Goal: Find specific page/section: Find specific page/section

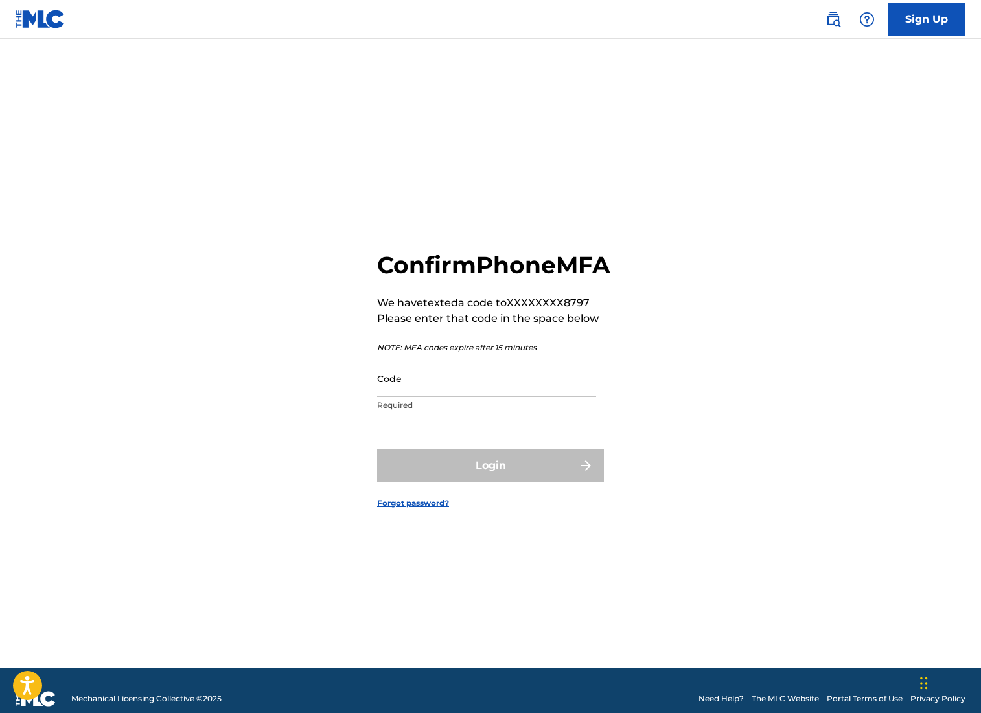
click at [428, 397] on input "Code" at bounding box center [486, 378] width 219 height 37
click at [488, 397] on input "Code" at bounding box center [486, 378] width 219 height 37
paste input "913201"
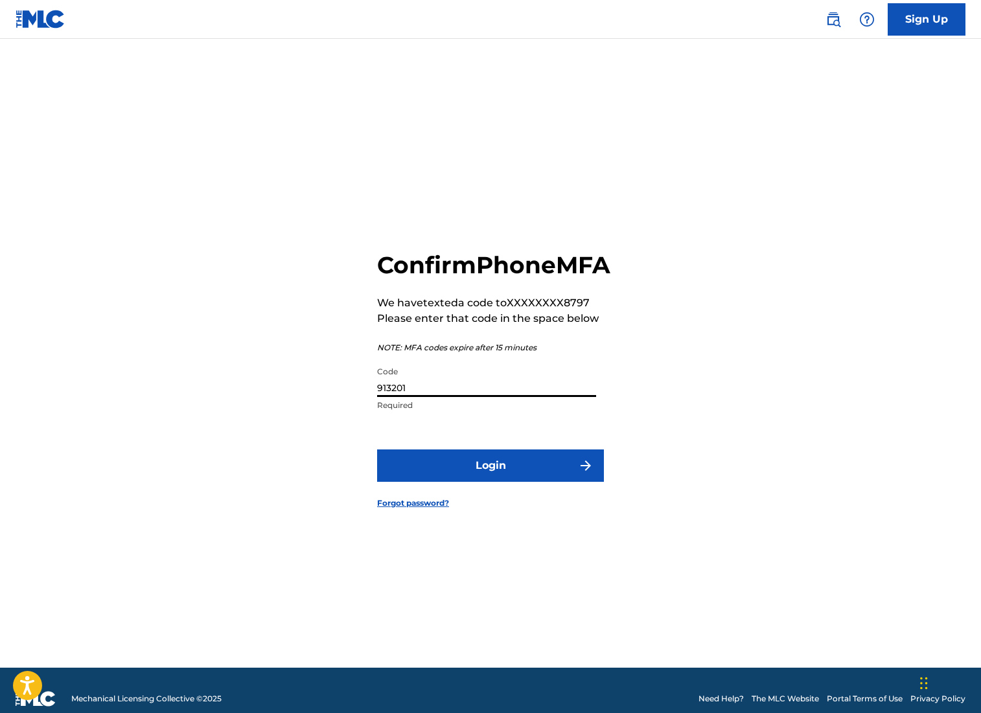
type input "913201"
click at [494, 482] on button "Login" at bounding box center [490, 466] width 227 height 32
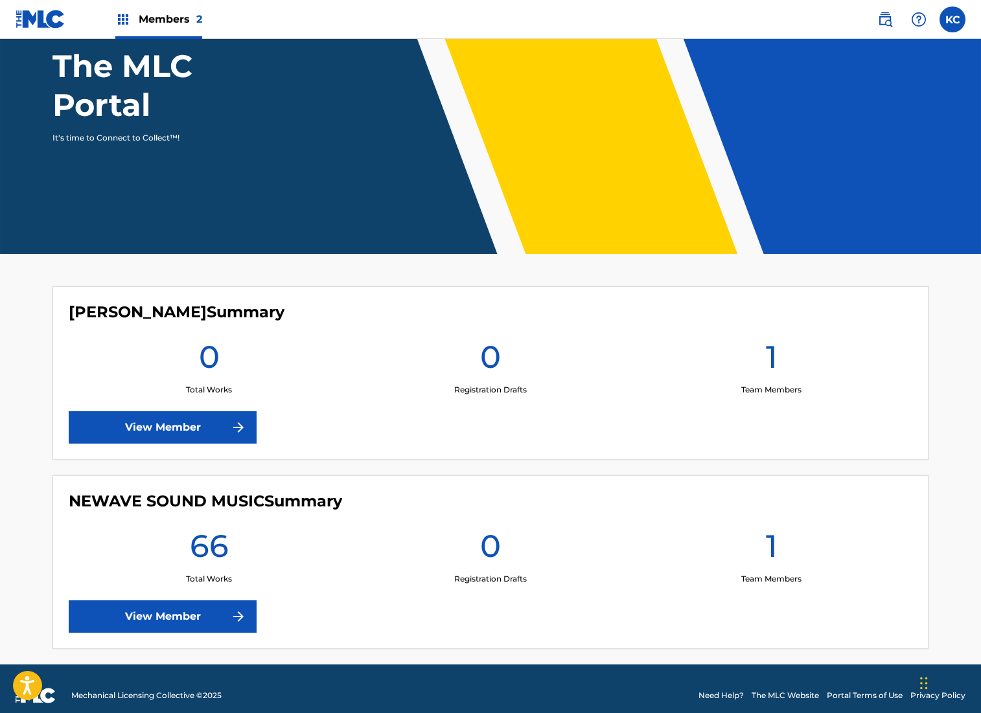
scroll to position [139, 0]
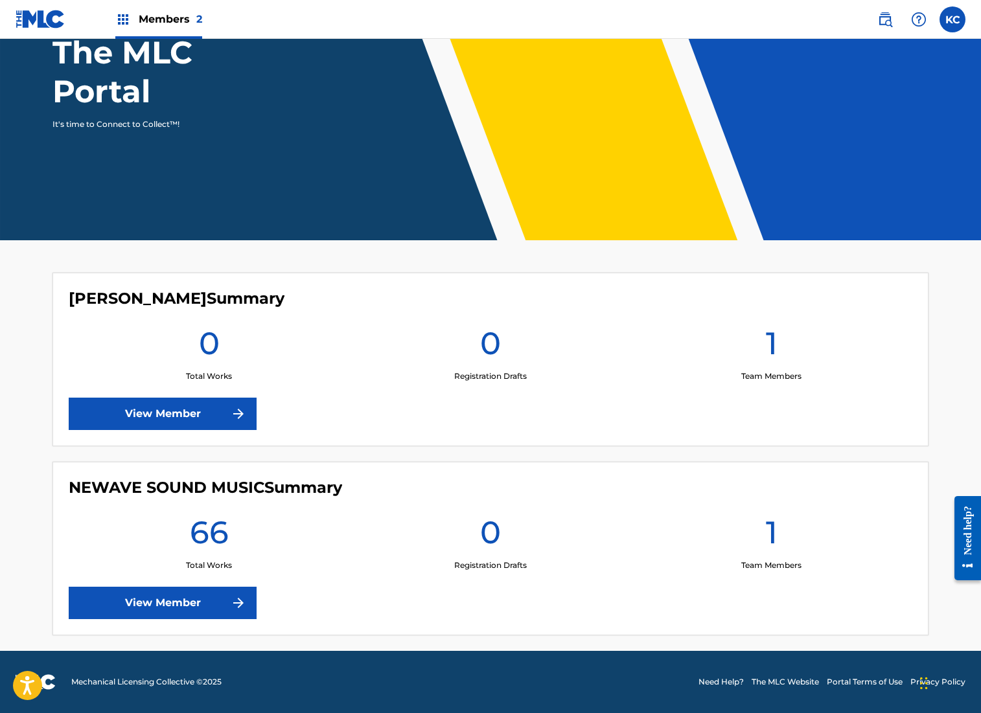
click at [187, 601] on link "View Member" at bounding box center [163, 603] width 188 height 32
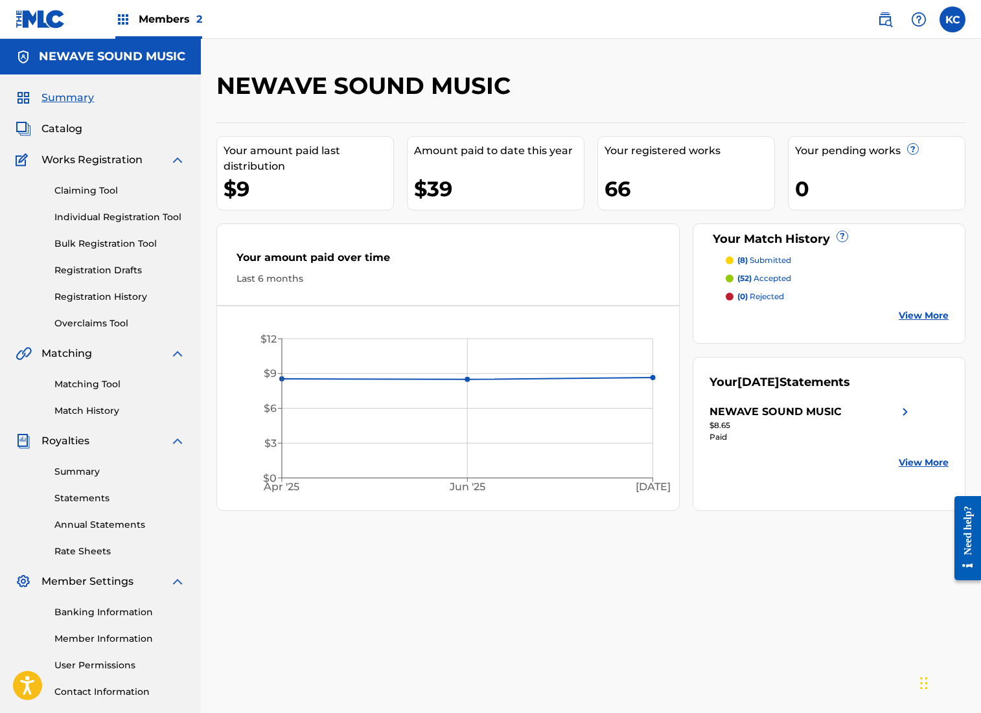
click at [62, 126] on span "Catalog" at bounding box center [61, 129] width 41 height 16
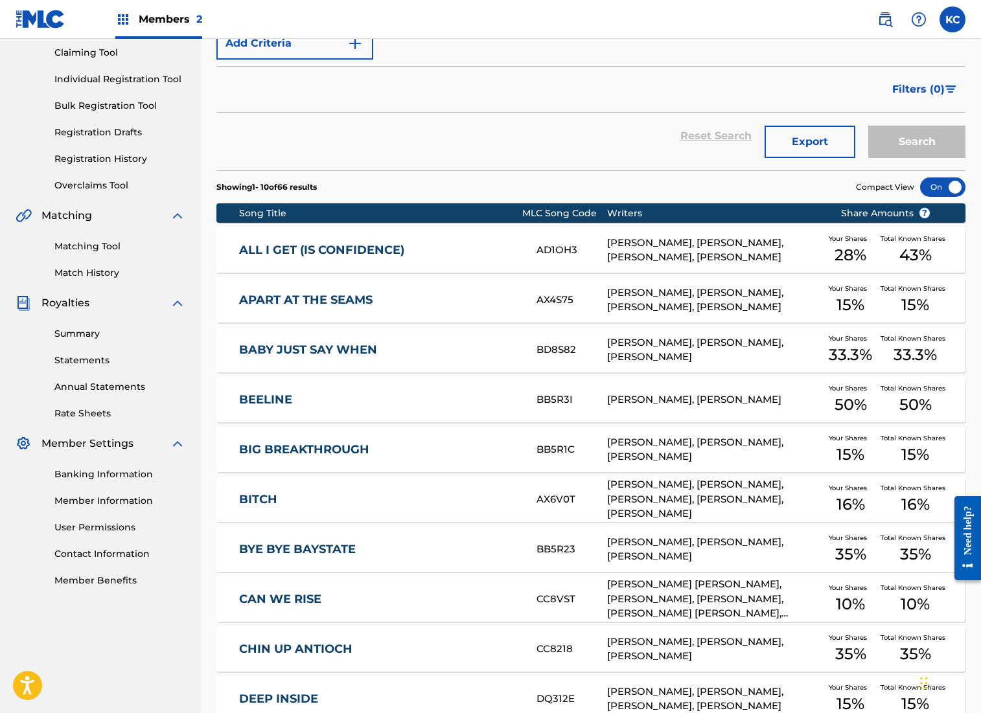
scroll to position [275, 0]
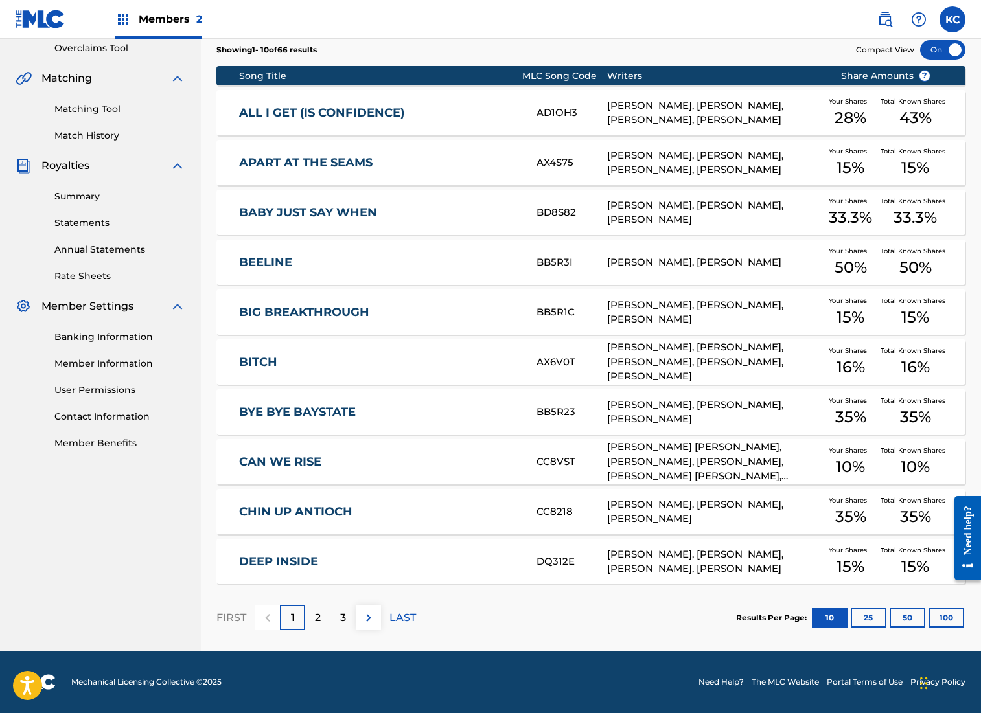
click at [947, 617] on button "100" at bounding box center [946, 617] width 36 height 19
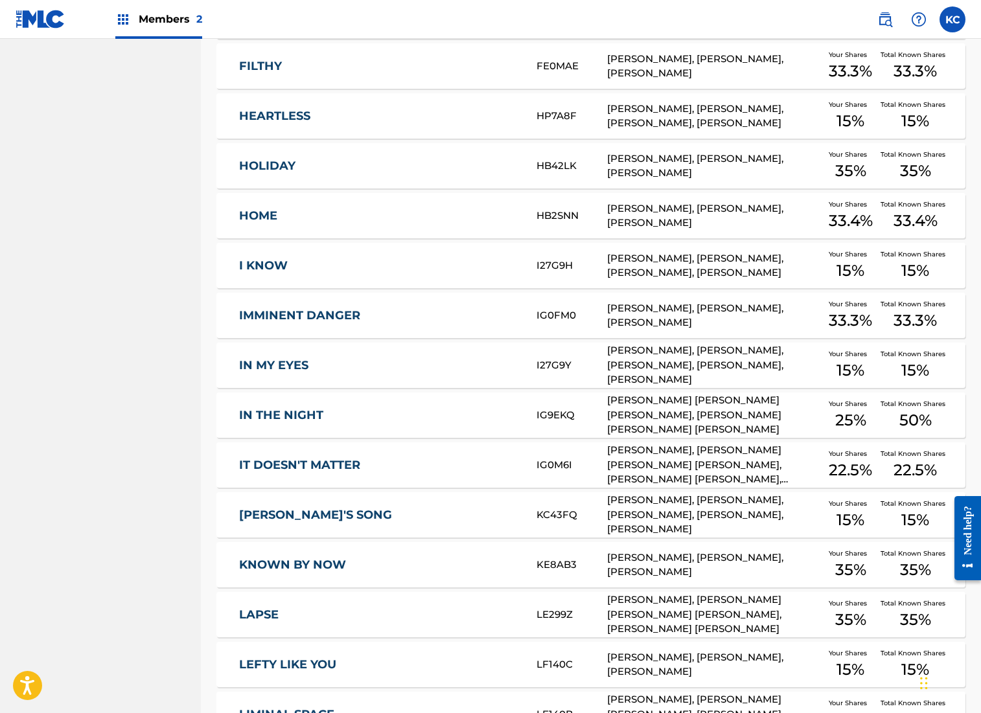
scroll to position [1087, 0]
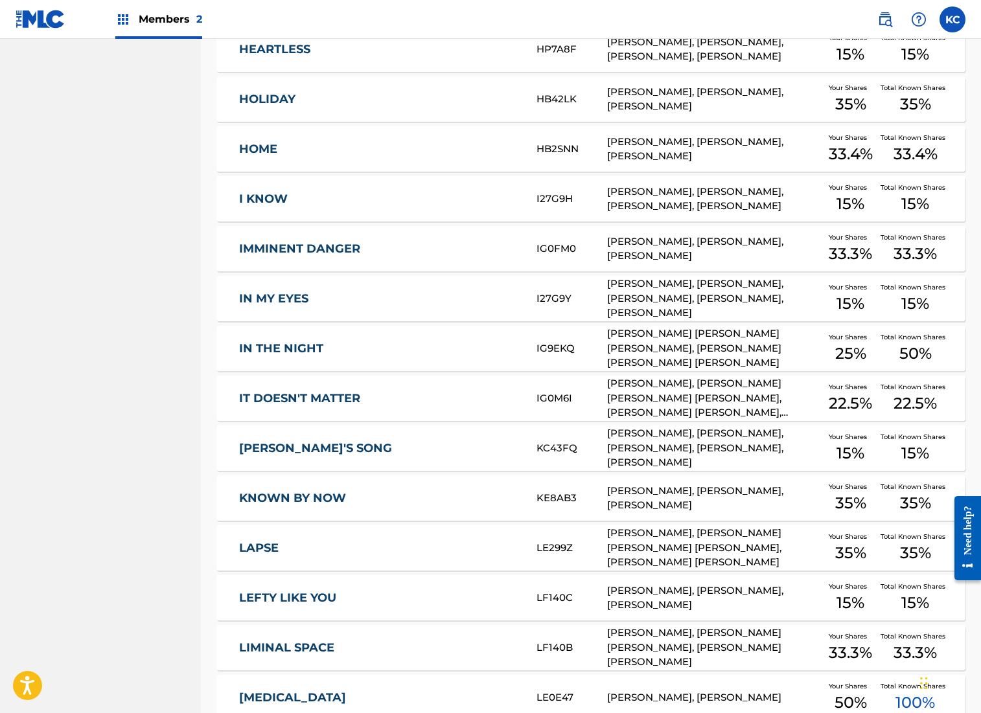
click at [436, 347] on link "IN THE NIGHT" at bounding box center [379, 348] width 280 height 15
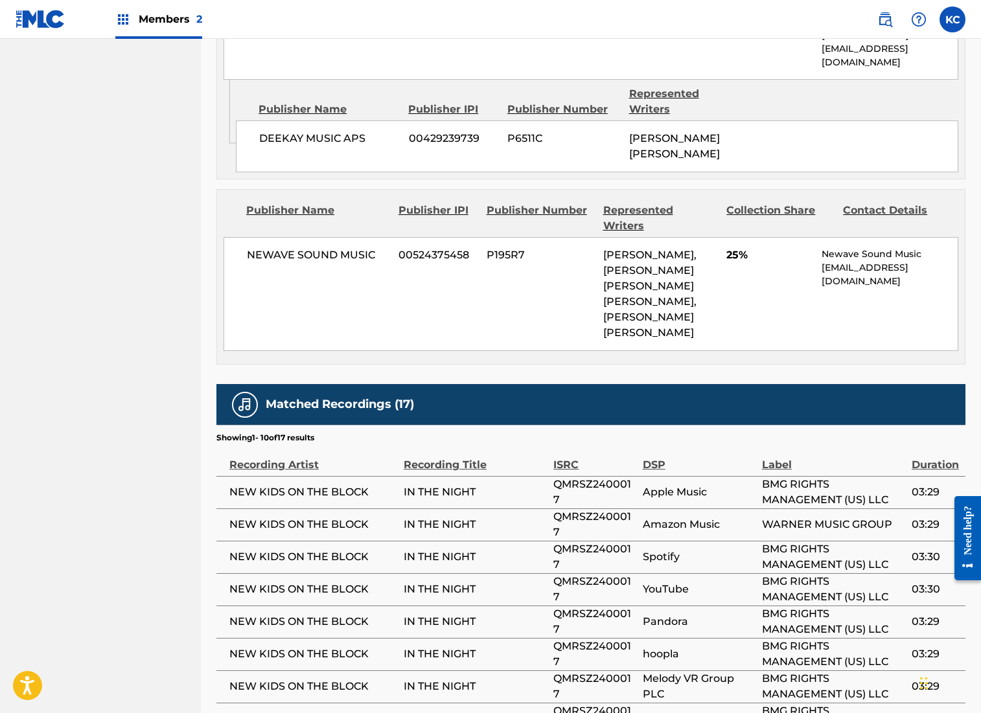
scroll to position [1177, 0]
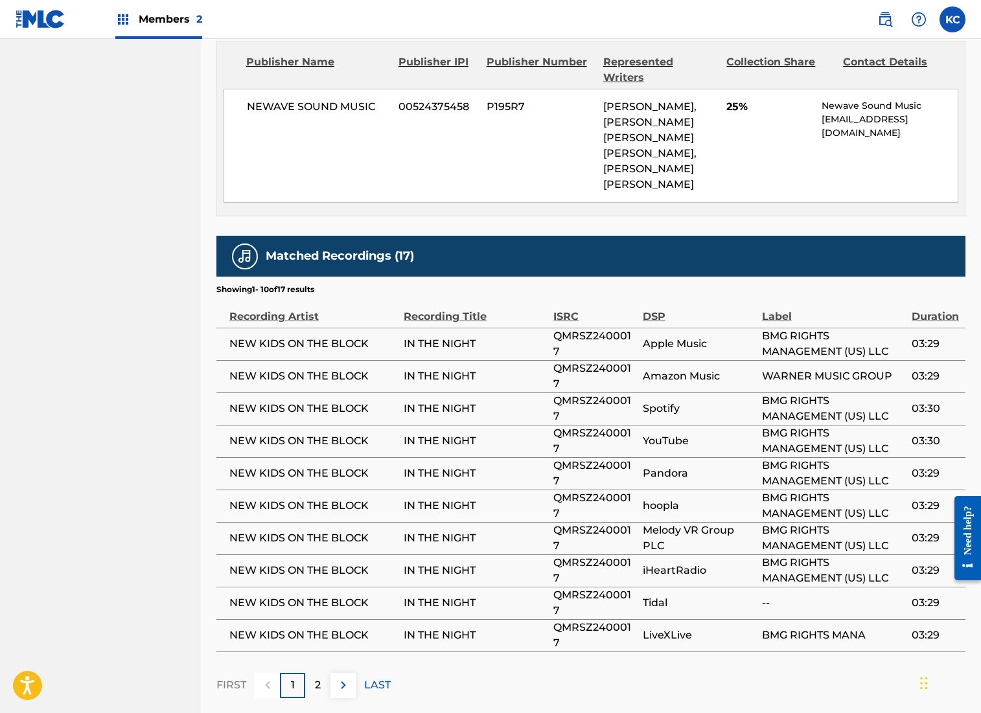
click at [347, 678] on img at bounding box center [344, 686] width 16 height 16
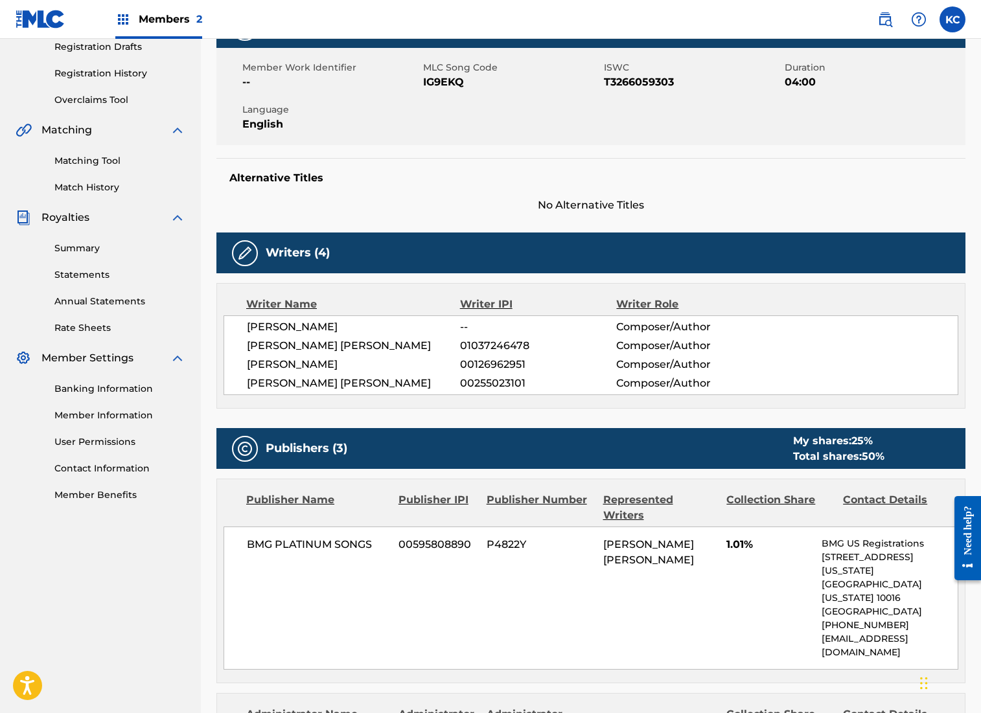
scroll to position [0, 0]
